Goal: Navigation & Orientation: Find specific page/section

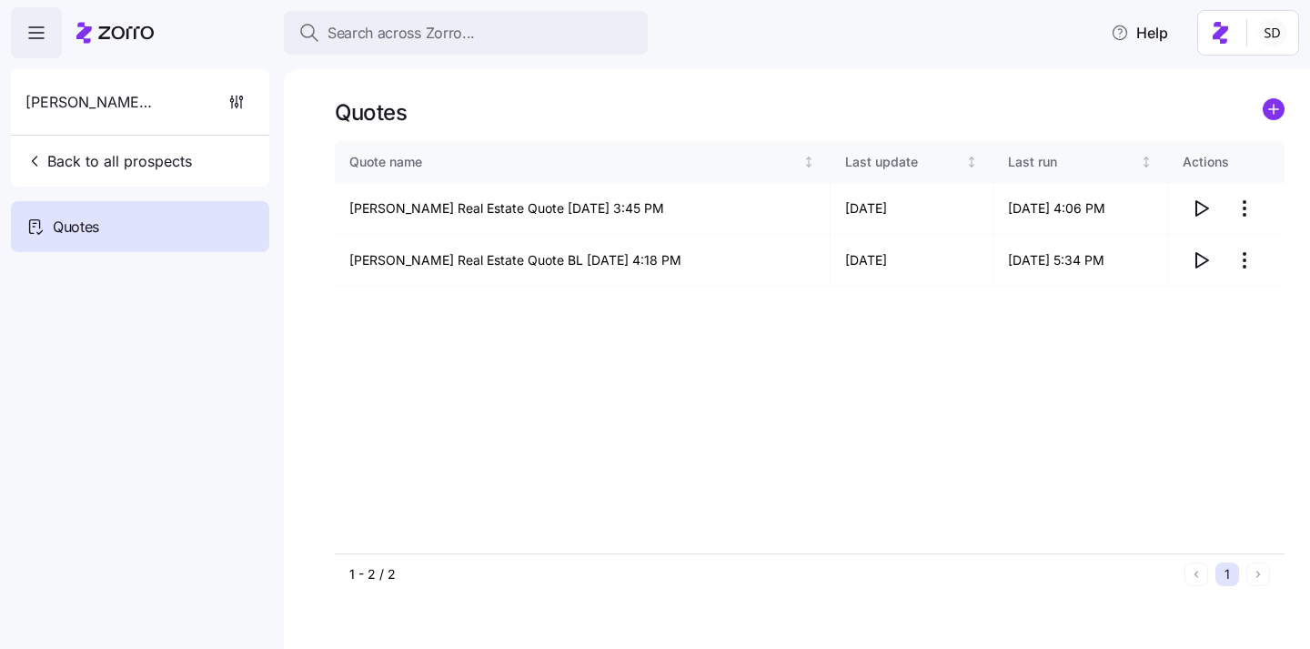
click at [36, 48] on span "button" at bounding box center [36, 32] width 49 height 49
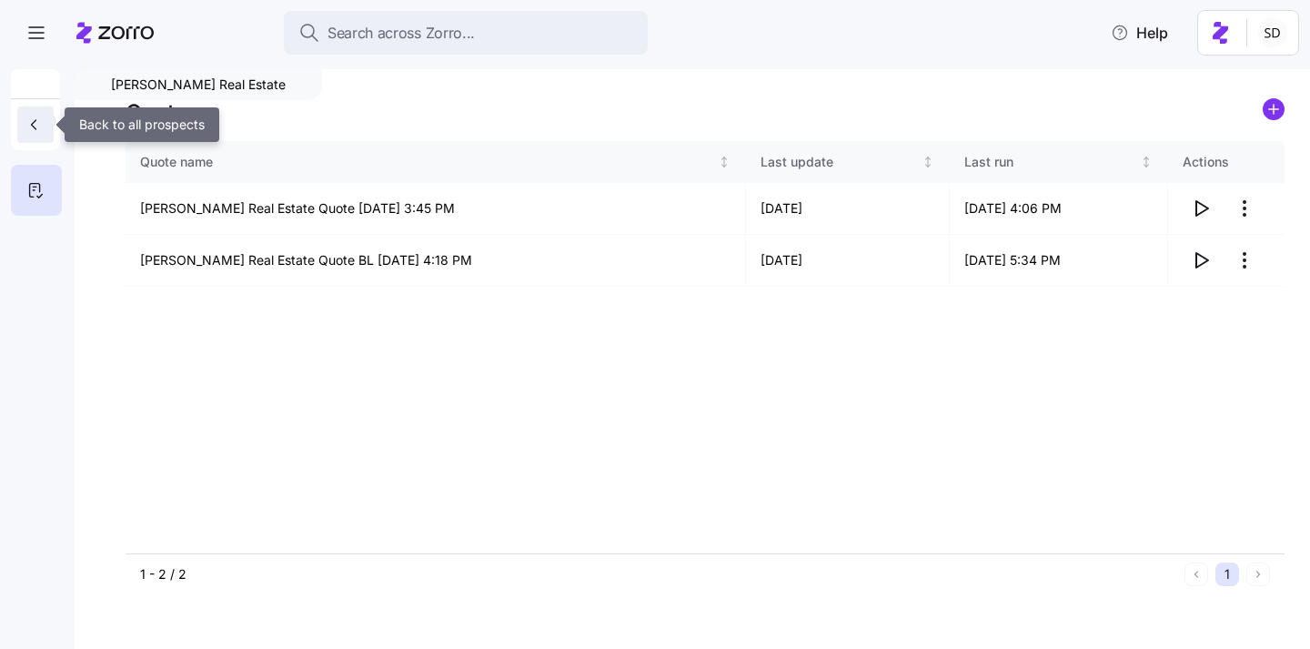
click at [40, 116] on icon "button" at bounding box center [34, 125] width 18 height 18
